Goal: Transaction & Acquisition: Download file/media

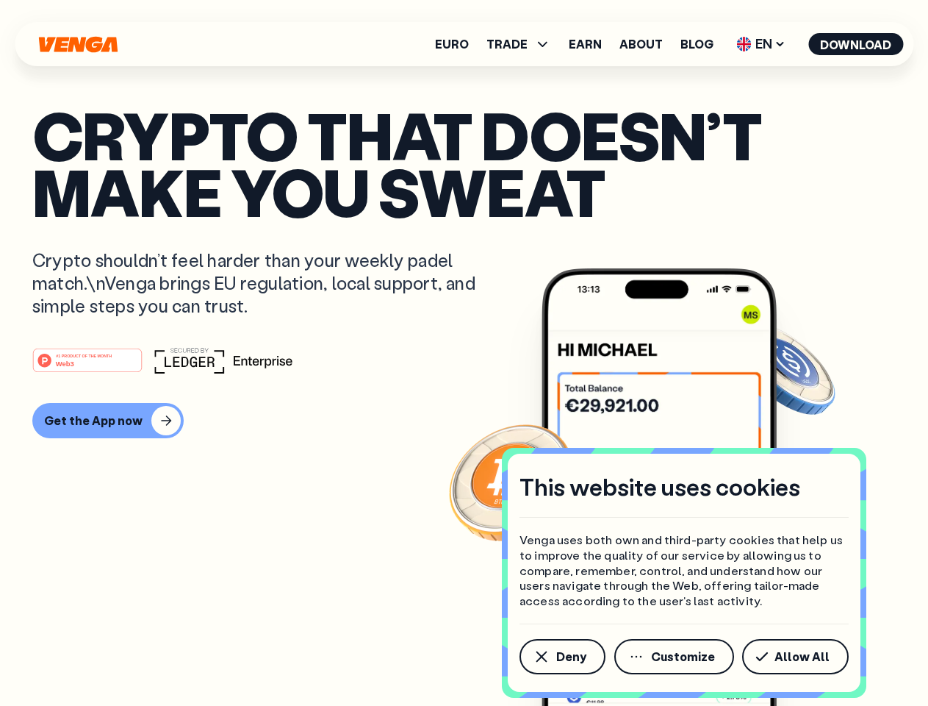
click at [464, 353] on div "#1 PRODUCT OF THE MONTH Web3" at bounding box center [464, 360] width 864 height 26
click at [562, 656] on span "Deny" at bounding box center [571, 657] width 30 height 12
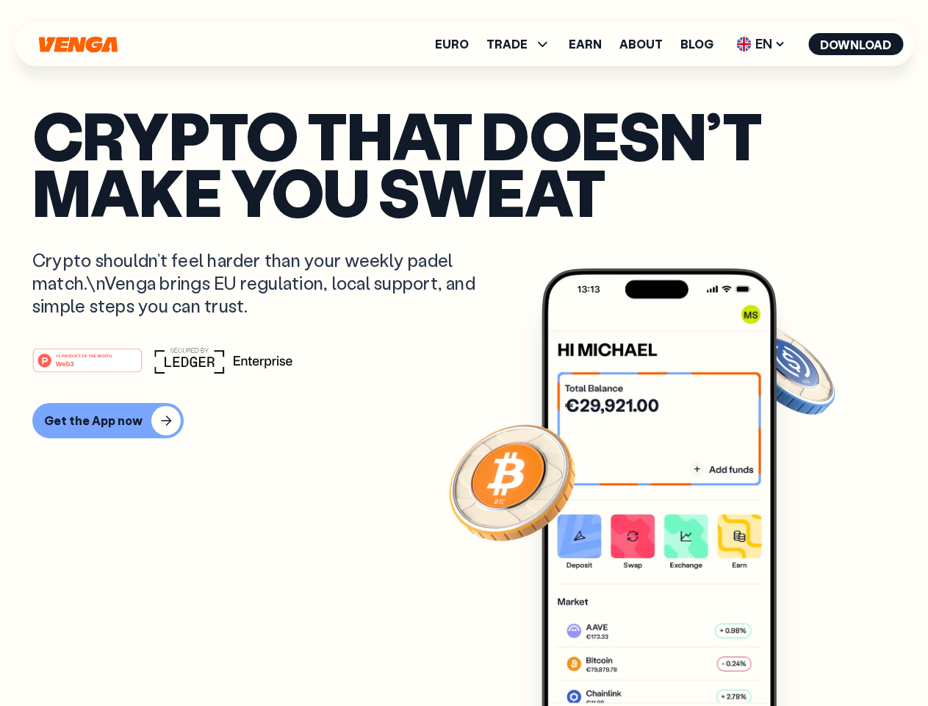
click at [676, 656] on img at bounding box center [659, 514] width 235 height 492
click at [798, 656] on article "Crypto that doesn’t make you sweat Crypto shouldn’t feel harder than your weekl…" at bounding box center [464, 382] width 864 height 551
click at [523, 44] on span "TRADE" at bounding box center [507, 44] width 41 height 12
click at [762, 44] on span "EN" at bounding box center [761, 44] width 60 height 24
click at [856, 44] on button "Download" at bounding box center [856, 44] width 95 height 22
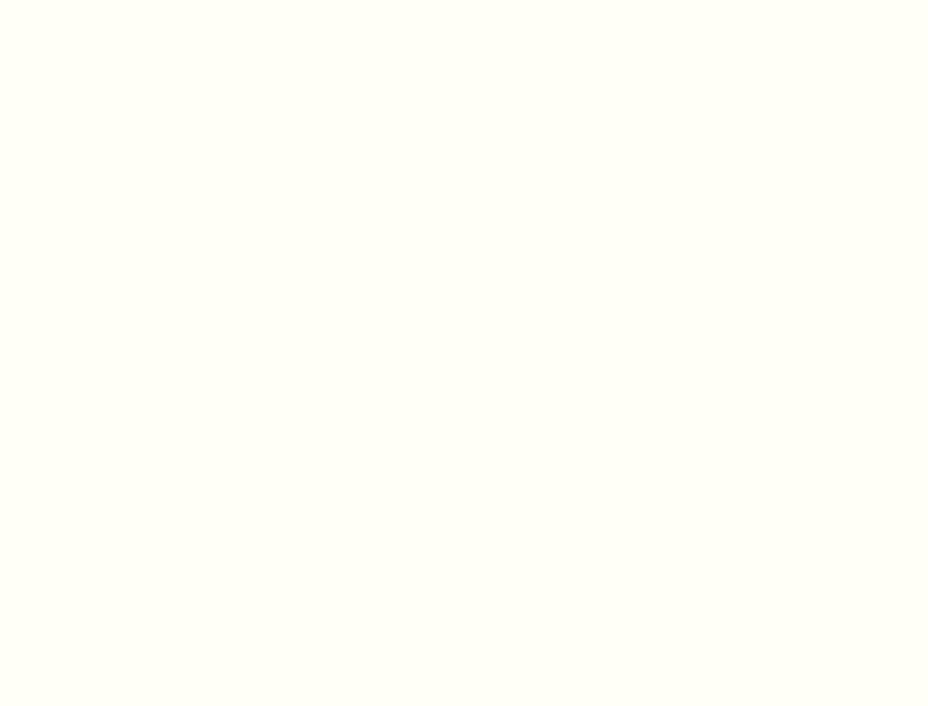
click at [464, 0] on html "This website uses cookies Venga uses both own and third-party cookies that help…" at bounding box center [464, 0] width 928 height 0
click at [106, 0] on html "This website uses cookies Venga uses both own and third-party cookies that help…" at bounding box center [464, 0] width 928 height 0
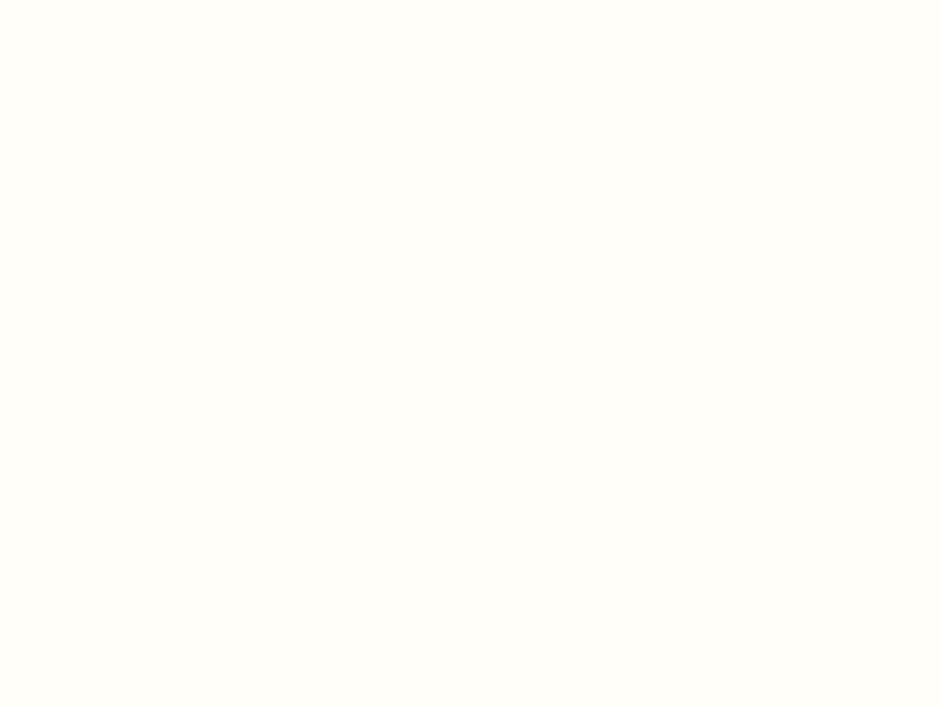
click at [90, 0] on html "This website uses cookies Venga uses both own and third-party cookies that help…" at bounding box center [470, 0] width 941 height 0
